Goal: Information Seeking & Learning: Find specific fact

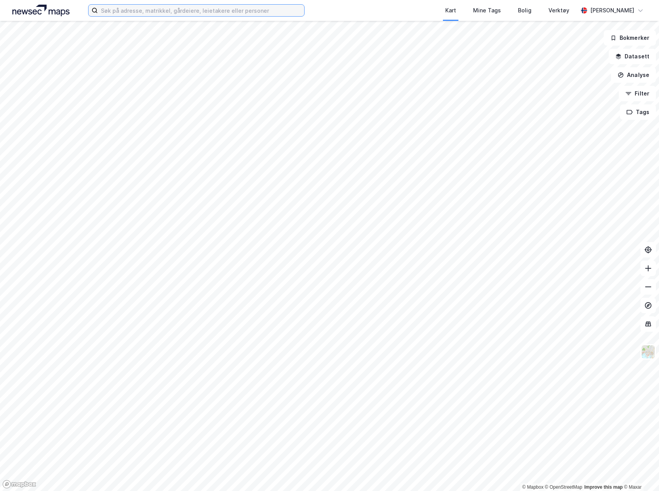
click at [239, 11] on input at bounding box center [201, 11] width 206 height 12
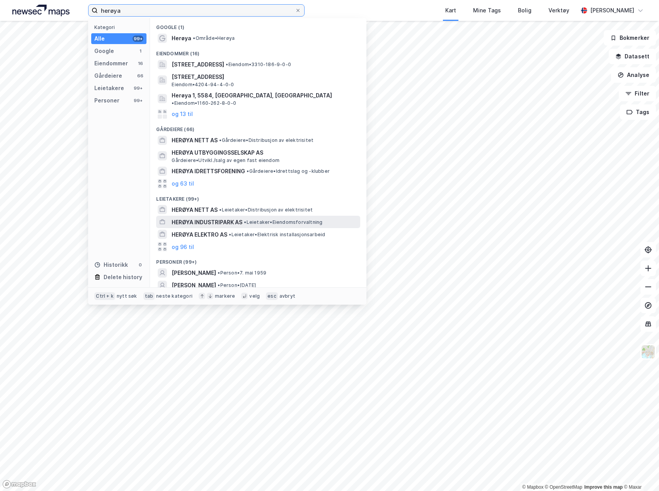
type input "herøya"
click at [225, 216] on div "HERØYA INDUSTRIPARK AS • Leietaker • Eiendomsforvaltning" at bounding box center [258, 222] width 204 height 12
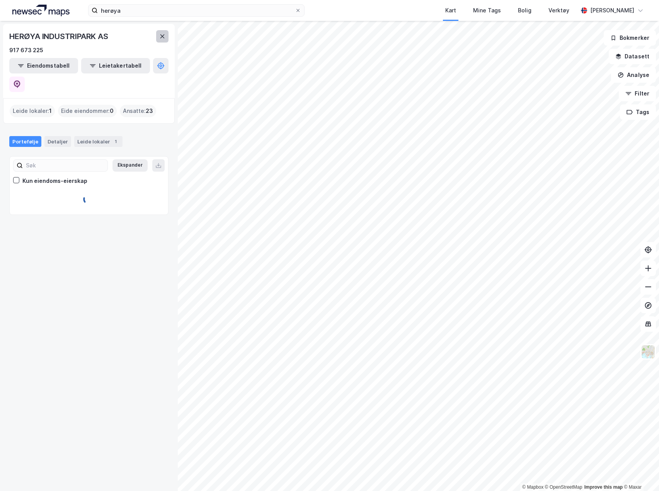
click at [160, 37] on icon at bounding box center [162, 36] width 6 height 6
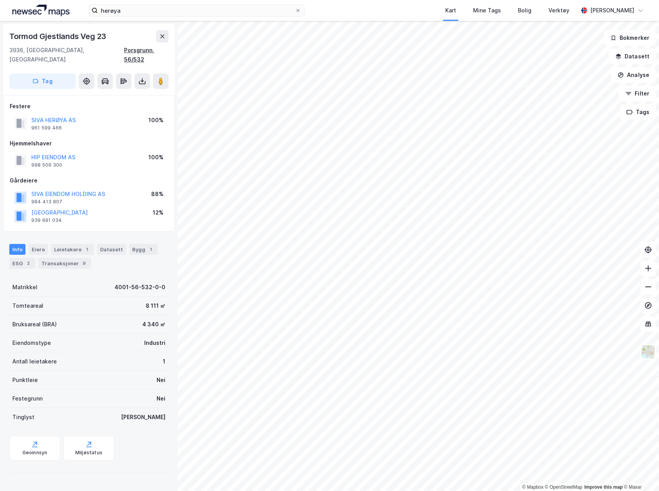
click at [157, 51] on div "Porsgrunn, 56/532" at bounding box center [146, 55] width 44 height 19
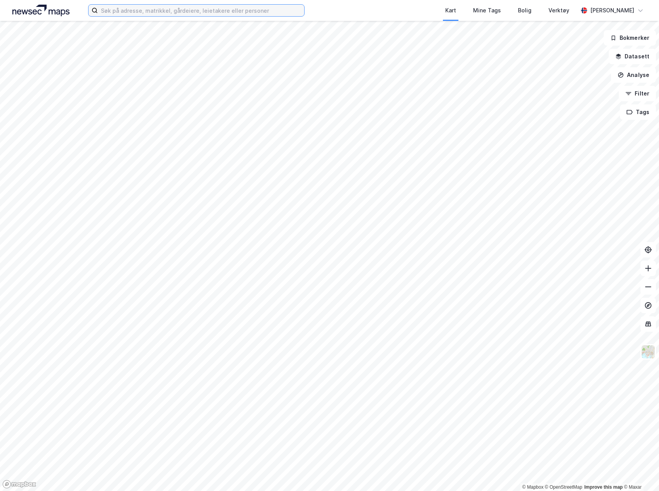
click at [253, 10] on input at bounding box center [201, 11] width 206 height 12
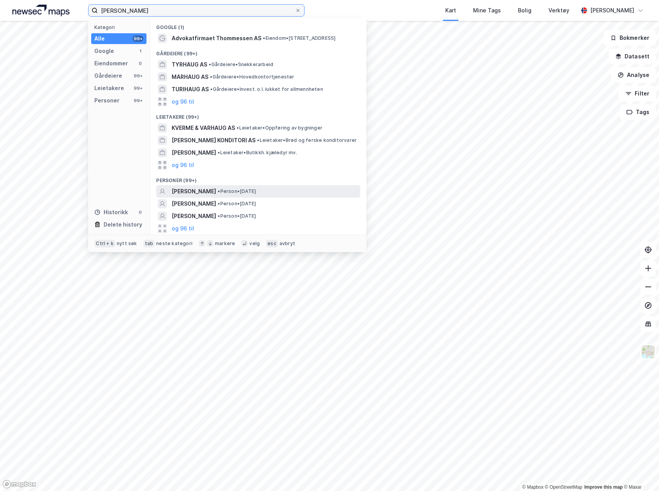
type input "[PERSON_NAME]"
click at [216, 187] on span "[PERSON_NAME]" at bounding box center [194, 191] width 44 height 9
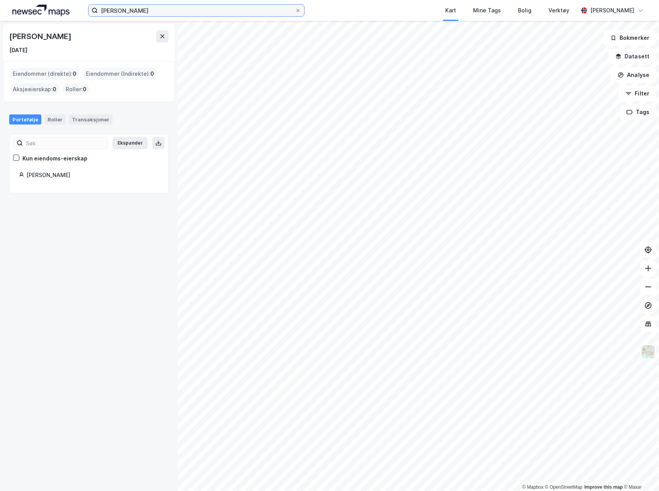
click at [136, 13] on input "[PERSON_NAME]" at bounding box center [196, 11] width 197 height 12
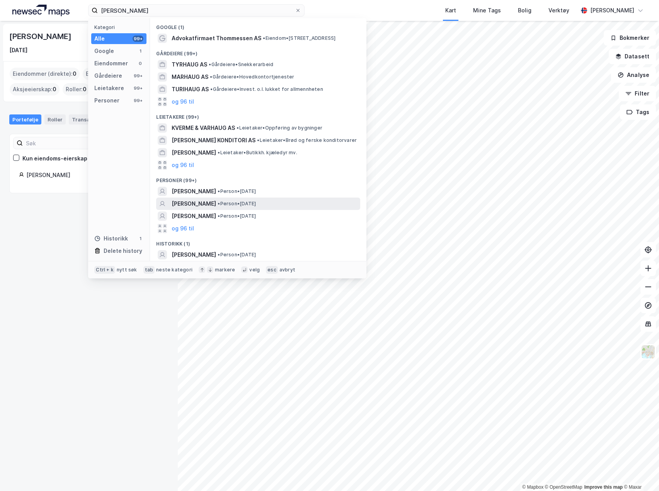
click at [209, 203] on span "[PERSON_NAME]" at bounding box center [194, 203] width 44 height 9
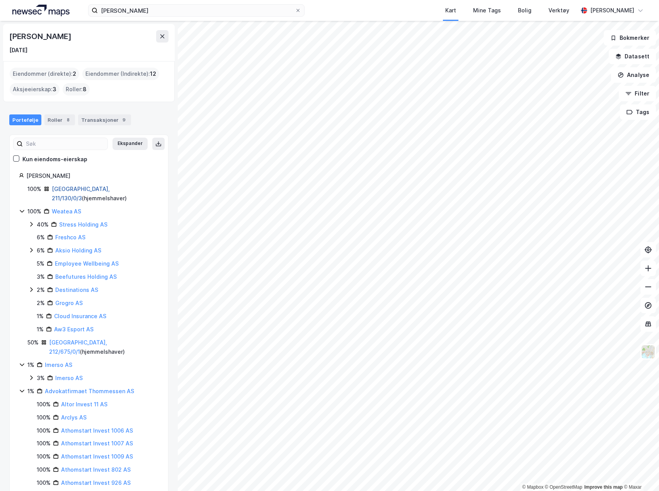
click at [73, 190] on link "[GEOGRAPHIC_DATA], 211/130/0/3" at bounding box center [81, 194] width 58 height 16
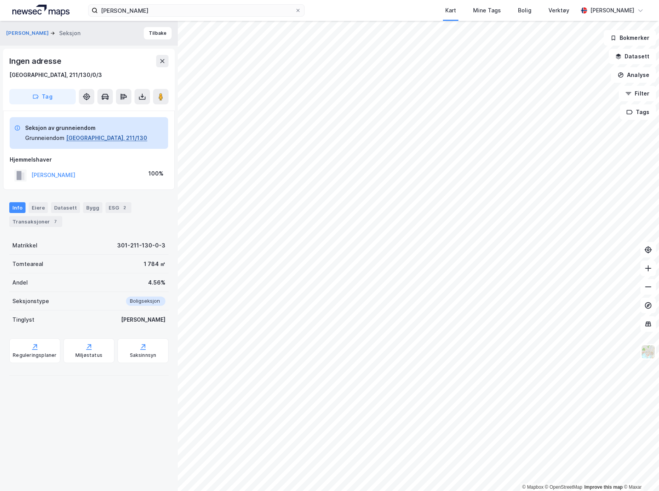
click at [80, 139] on button "[GEOGRAPHIC_DATA], 211/130" at bounding box center [106, 137] width 81 height 9
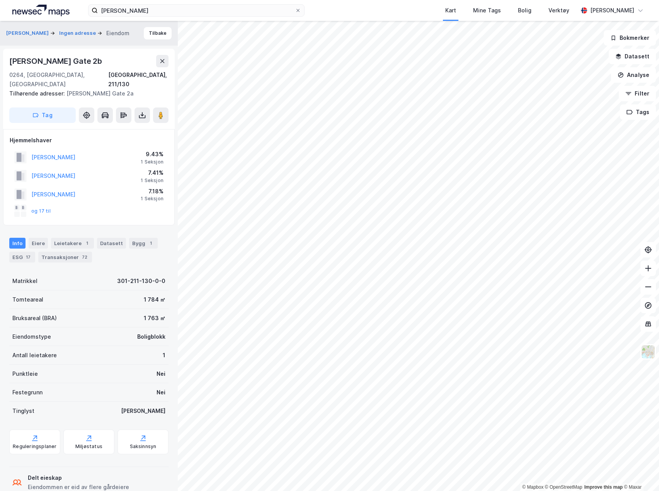
click at [86, 61] on div "[PERSON_NAME] Gate 2b" at bounding box center [56, 61] width 94 height 12
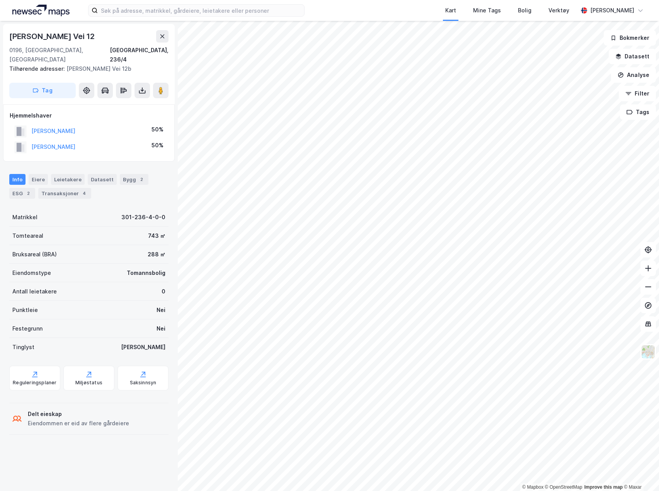
click at [60, 36] on div "Eirik Raudes Vei 12" at bounding box center [52, 36] width 87 height 12
copy div "Eirik Raudes Vei 12"
